Goal: Find specific page/section: Find specific page/section

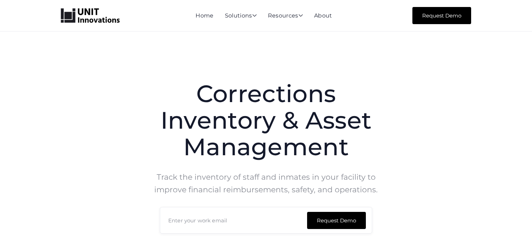
scroll to position [446, 0]
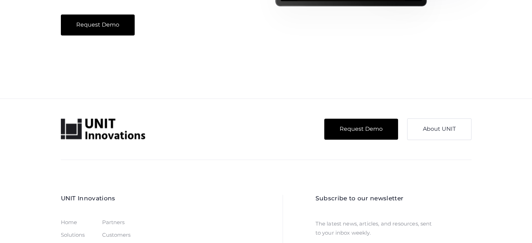
scroll to position [1259, 0]
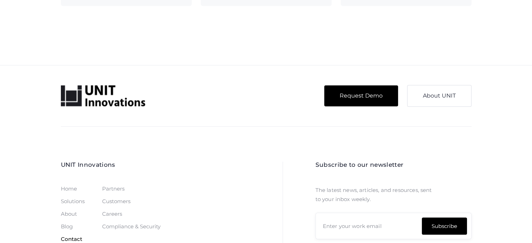
scroll to position [590, 0]
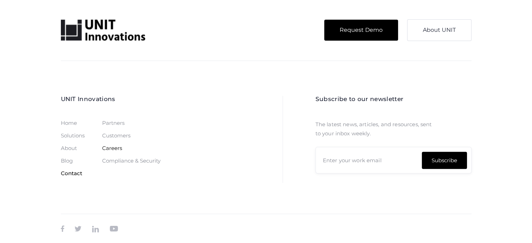
click at [114, 147] on div "Careers" at bounding box center [112, 148] width 20 height 6
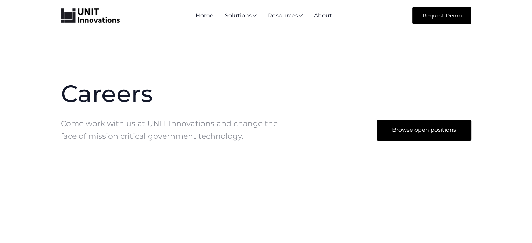
click at [408, 131] on link "Browse open positions" at bounding box center [424, 130] width 95 height 21
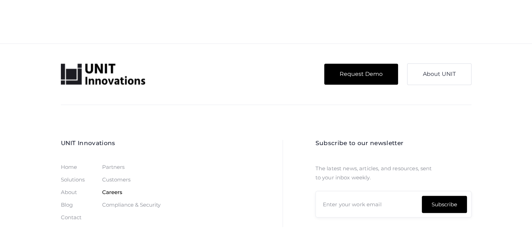
scroll to position [758, 0]
